Goal: Task Accomplishment & Management: Manage account settings

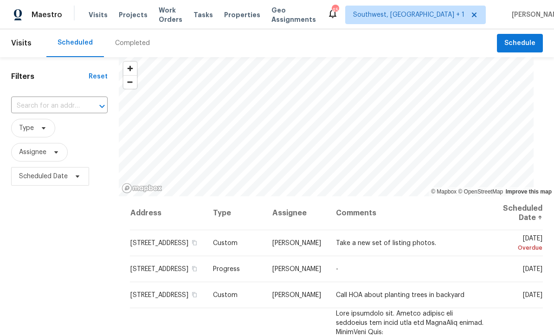
click at [53, 105] on input "text" at bounding box center [46, 106] width 70 height 14
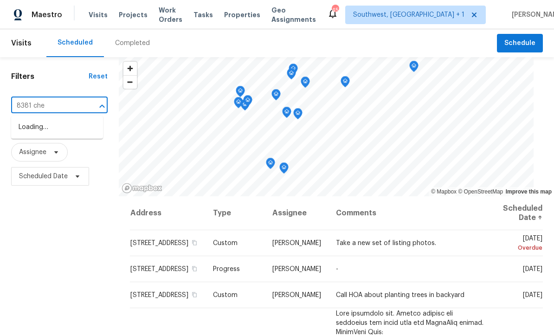
type input "8381 chel"
click at [25, 129] on li "[STREET_ADDRESS]" at bounding box center [57, 127] width 92 height 15
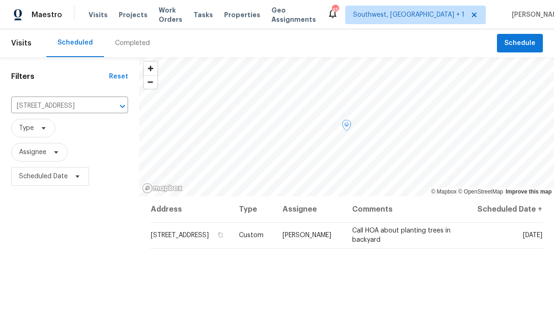
click at [0, 0] on icon at bounding box center [0, 0] width 0 height 0
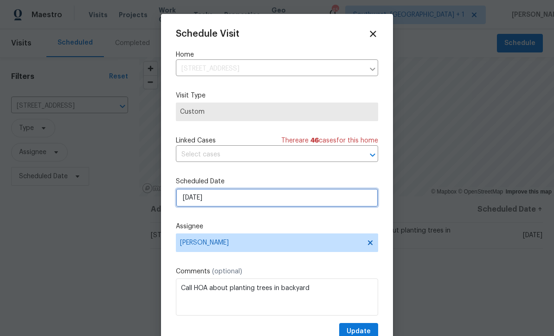
click at [237, 200] on input "[DATE]" at bounding box center [277, 197] width 202 height 19
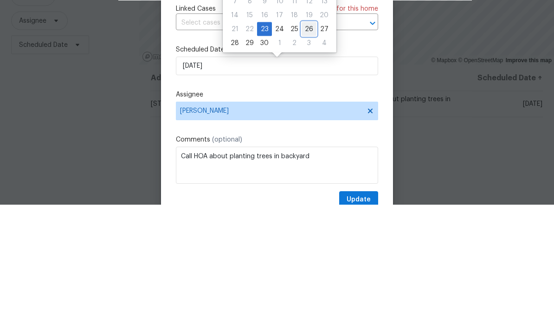
click at [302, 154] on div "26" at bounding box center [308, 160] width 15 height 13
type input "[DATE]"
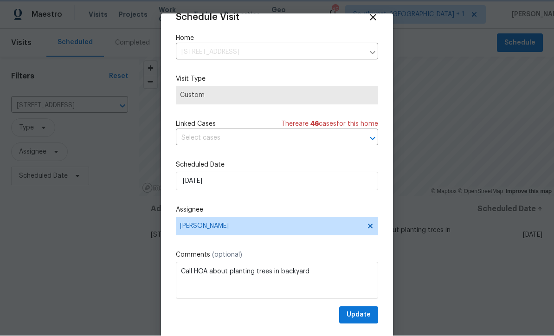
scroll to position [18, 0]
click at [196, 272] on textarea "Call HOA about planting trees in backyard" at bounding box center [277, 280] width 202 height 37
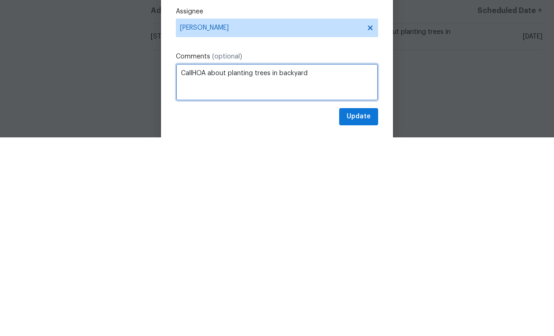
scroll to position [31, 0]
click at [234, 262] on textarea "Send HOA about planting trees in backyard" at bounding box center [277, 280] width 202 height 37
type textarea "Send HOA about request/drawing for planting trees in backyard"
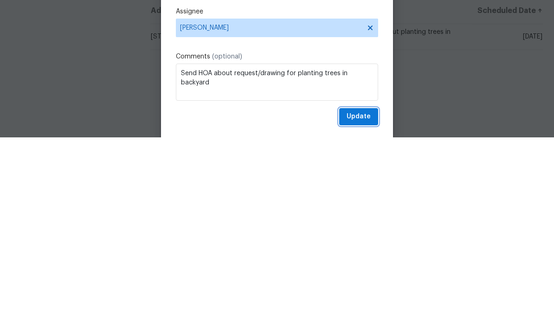
click at [362, 309] on span "Update" at bounding box center [358, 315] width 24 height 12
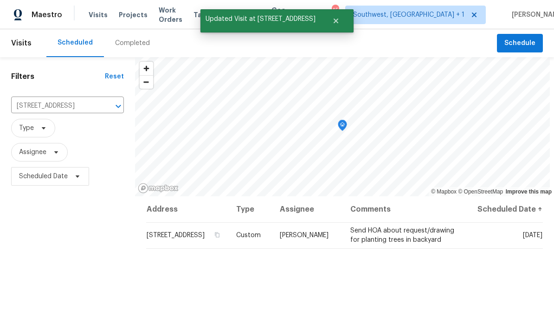
scroll to position [0, 0]
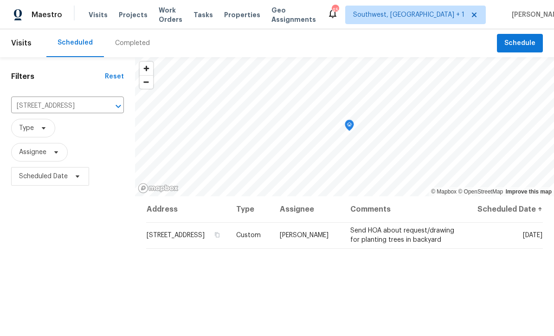
click at [125, 16] on span "Projects" at bounding box center [133, 14] width 29 height 9
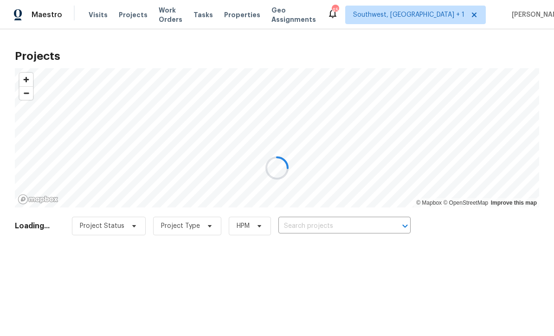
click at [363, 224] on div at bounding box center [277, 168] width 554 height 336
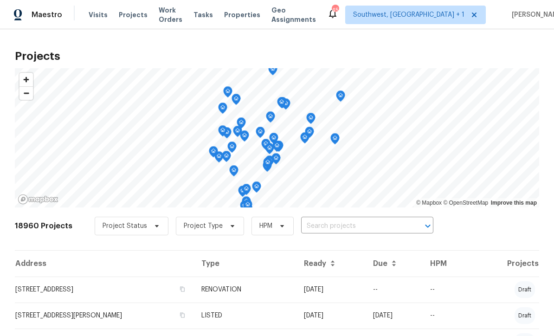
click at [326, 227] on input "text" at bounding box center [354, 226] width 106 height 14
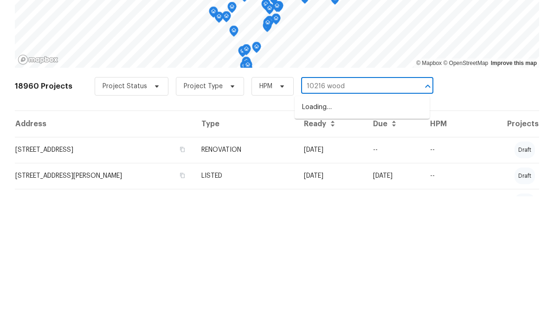
type input "10216 woodb"
click at [378, 239] on li "[STREET_ADDRESS]" at bounding box center [361, 246] width 135 height 15
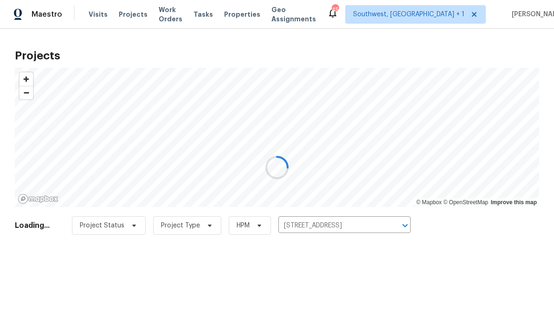
scroll to position [0, 0]
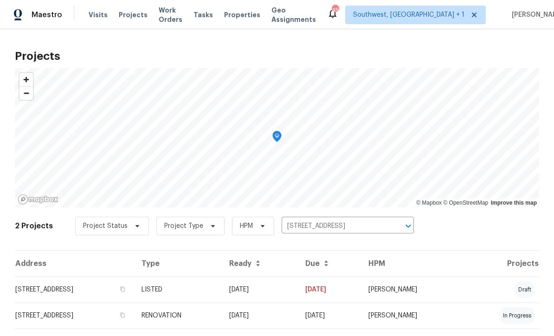
click at [298, 292] on td "[DATE]" at bounding box center [260, 289] width 76 height 26
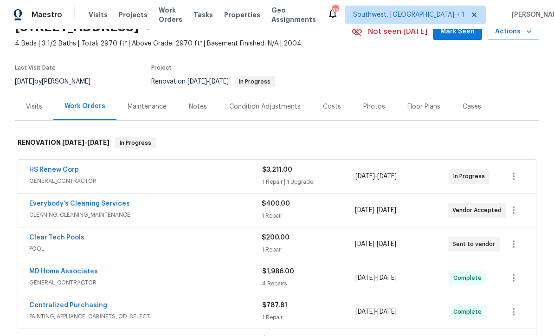
scroll to position [49, 0]
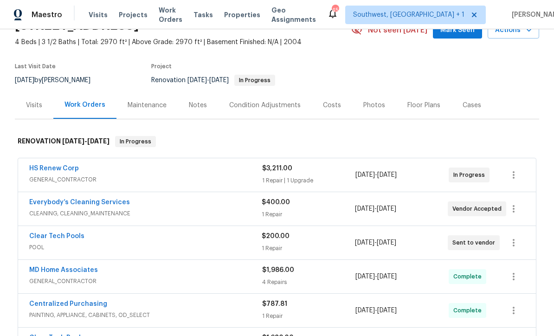
click at [192, 110] on div "Notes" at bounding box center [198, 104] width 40 height 27
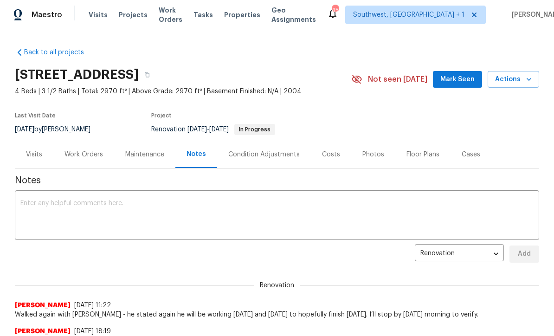
click at [361, 209] on textarea at bounding box center [276, 216] width 513 height 32
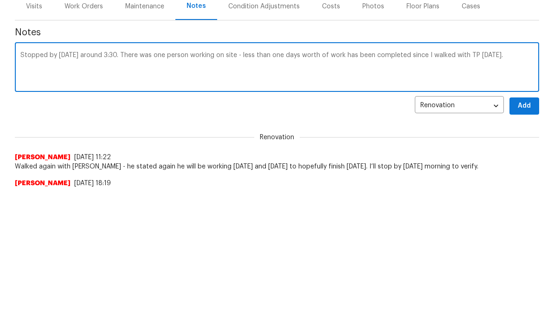
click at [239, 200] on textarea "Stopped by [DATE] around 3:30. There was one person working on site - less than…" at bounding box center [276, 216] width 513 height 32
type textarea "Stopped by [DATE] around 3:30. There was one person working on site. Less than …"
click at [524, 248] on span "Add" at bounding box center [524, 254] width 15 height 12
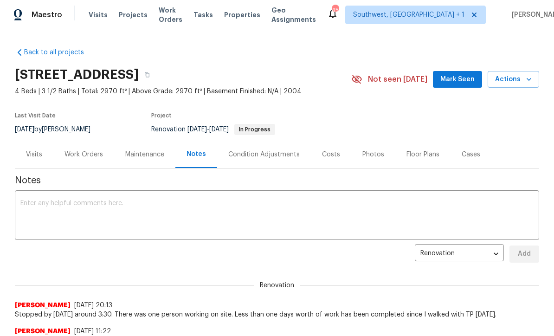
click at [82, 155] on div "Work Orders" at bounding box center [83, 154] width 38 height 9
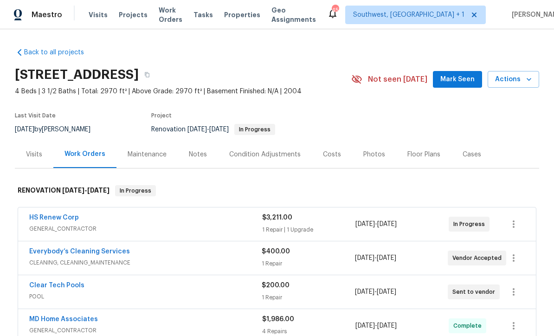
click at [94, 18] on span "Visits" at bounding box center [98, 14] width 19 height 9
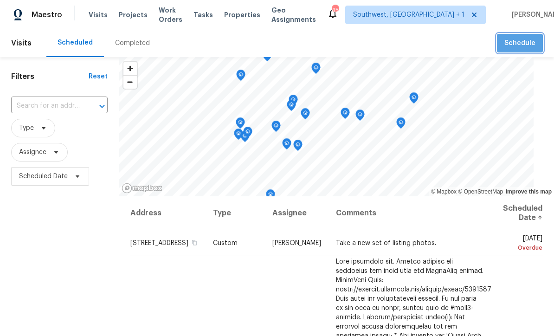
click at [525, 42] on span "Schedule" at bounding box center [519, 44] width 31 height 12
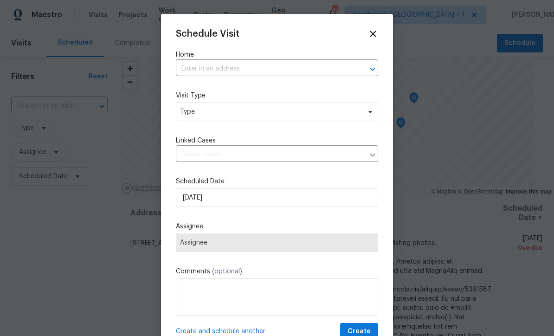
click at [255, 64] on input "text" at bounding box center [264, 69] width 176 height 14
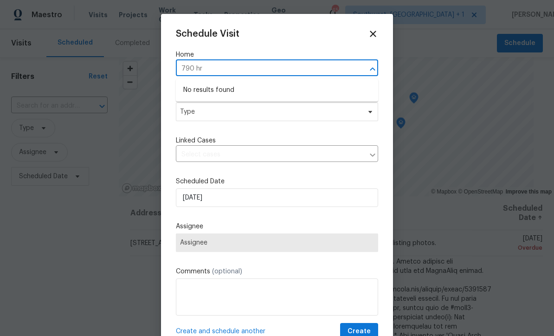
type input "790 h"
click at [263, 103] on li "[STREET_ADDRESS]" at bounding box center [277, 105] width 202 height 15
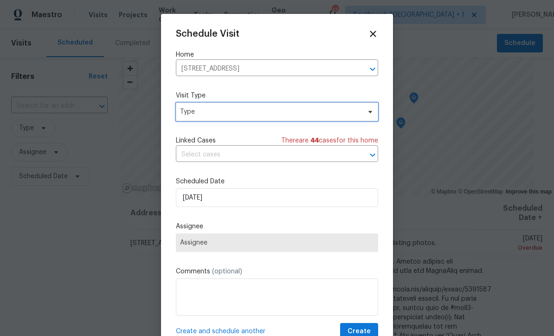
click at [281, 112] on span "Type" at bounding box center [270, 111] width 180 height 9
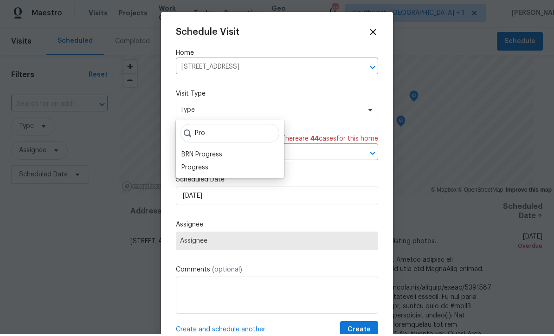
scroll to position [2, 0]
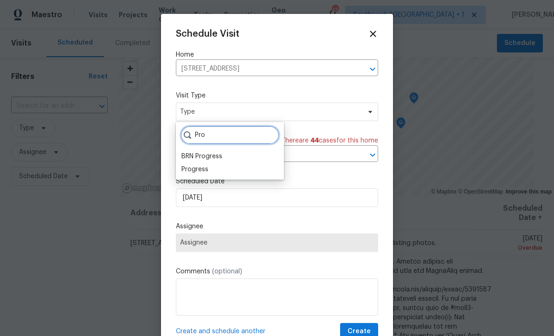
type input "Pro"
click at [201, 171] on div "Progress" at bounding box center [194, 169] width 27 height 9
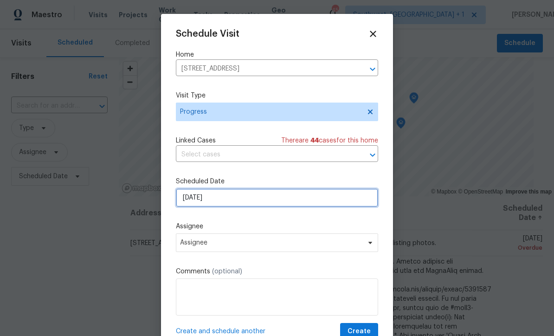
click at [242, 203] on input "[DATE]" at bounding box center [277, 197] width 202 height 19
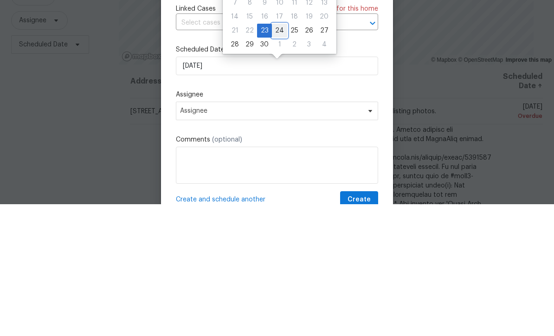
click at [278, 156] on div "24" at bounding box center [279, 162] width 15 height 13
type input "[DATE]"
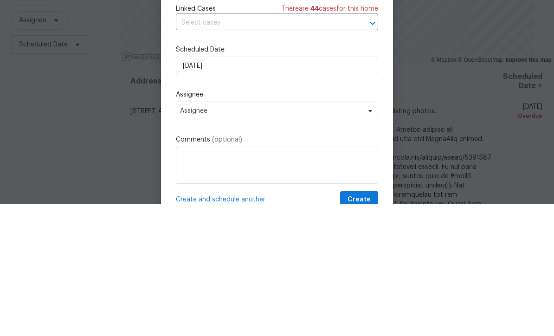
scroll to position [31, 0]
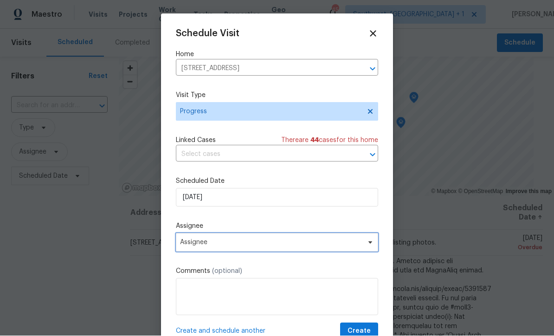
click at [224, 249] on span "Assignee" at bounding box center [277, 242] width 202 height 19
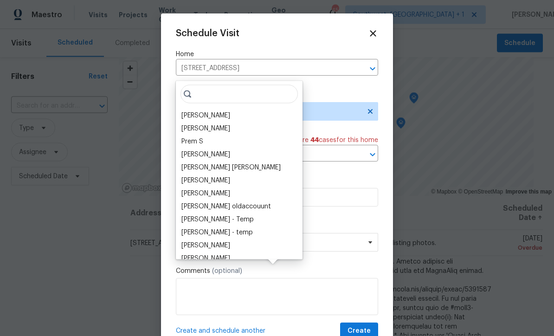
click at [217, 111] on div "[PERSON_NAME]" at bounding box center [205, 115] width 49 height 9
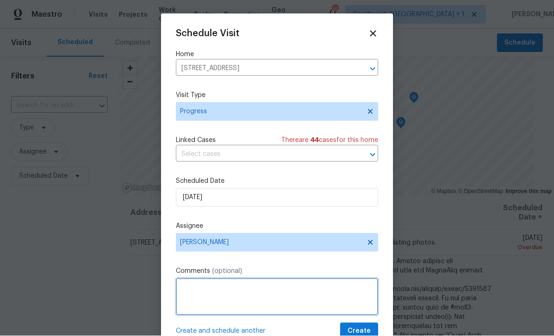
click at [260, 295] on textarea at bounding box center [277, 296] width 202 height 37
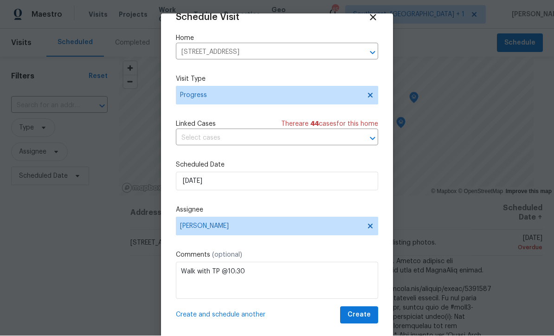
scroll to position [18, 0]
type textarea "Walk with TP @10:30"
click at [360, 314] on span "Create" at bounding box center [358, 315] width 23 height 12
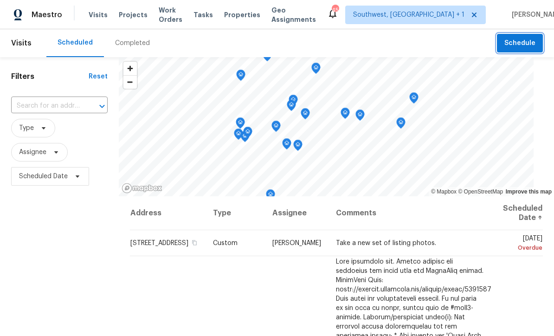
scroll to position [0, 0]
